Goal: Find specific page/section: Find specific page/section

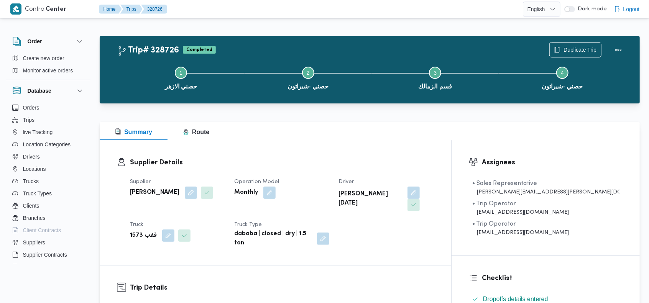
click at [392, 5] on div at bounding box center [346, 9] width 352 height 18
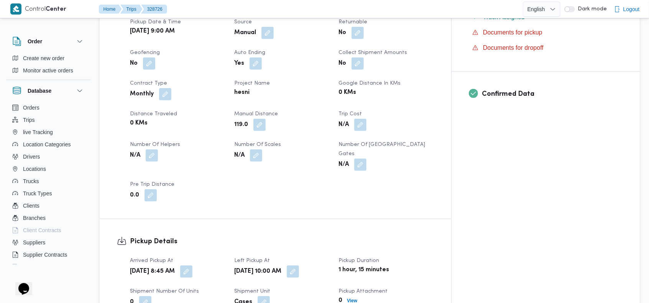
scroll to position [271, 0]
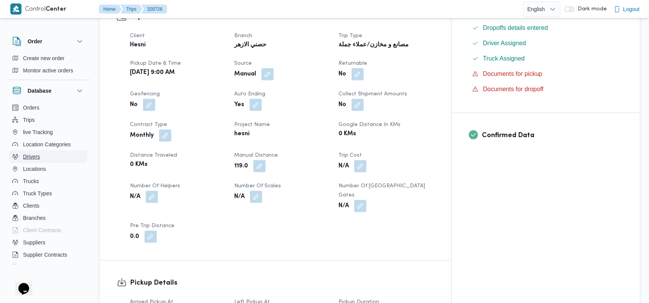
click at [37, 159] on span "Drivers" at bounding box center [31, 156] width 17 height 9
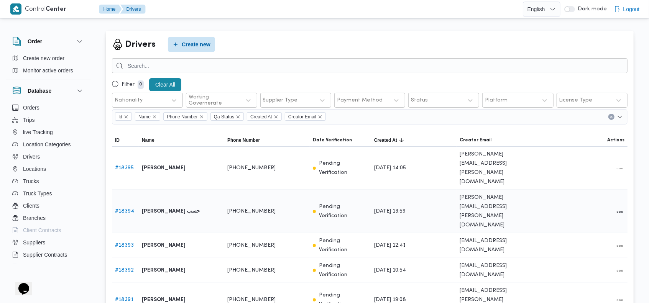
click at [127, 209] on link "# 18394" at bounding box center [124, 211] width 19 height 5
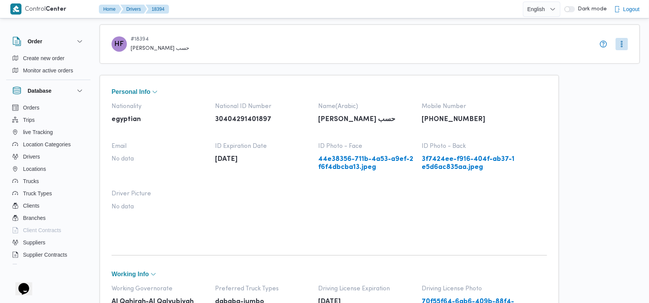
click at [459, 161] on link "3f7424ee-f916-404f-ab37-1e5d6ac835aa.jpeg" at bounding box center [469, 164] width 96 height 16
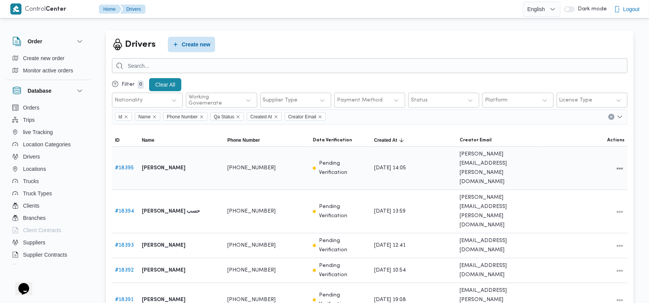
click at [123, 165] on link "# 18395" at bounding box center [124, 167] width 19 height 5
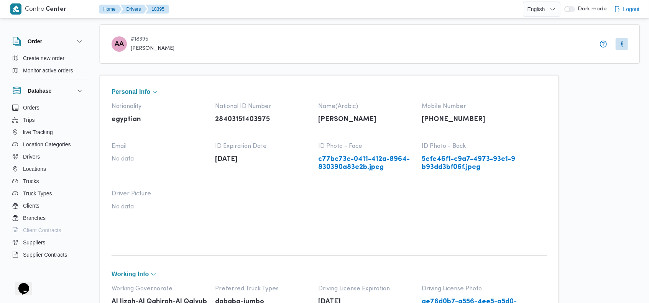
click at [452, 160] on link "5efe46f1-c9a7-4973-93e1-9b93dd3bf06f.jpeg" at bounding box center [469, 164] width 96 height 16
